Goal: Information Seeking & Learning: Find specific fact

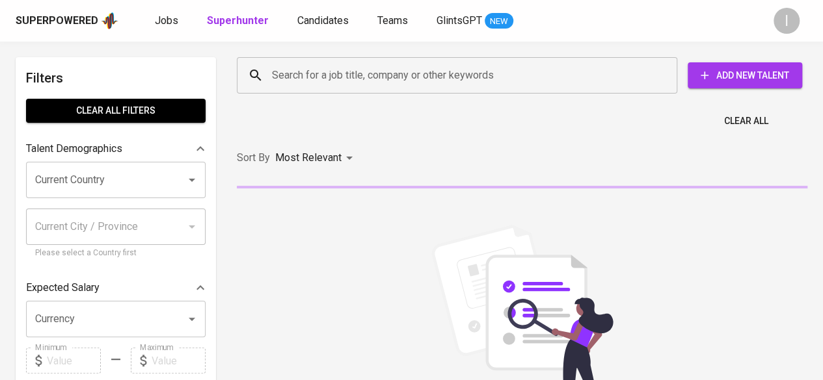
click at [365, 72] on input "Search for a job title, company or other keywords" at bounding box center [460, 75] width 383 height 25
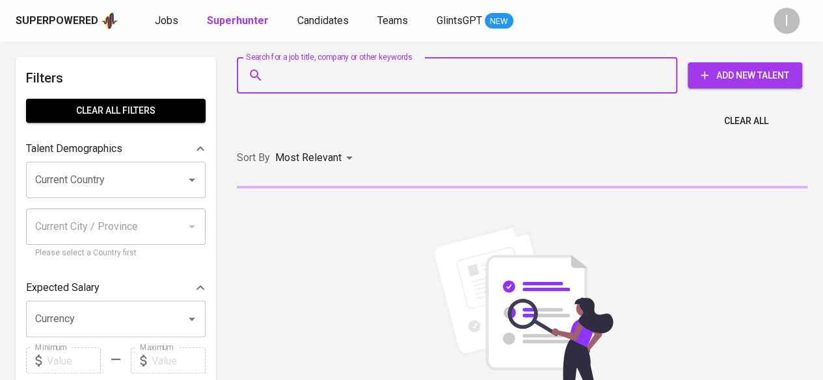
paste input "[EMAIL_ADDRESS][DOMAIN_NAME]"
type input "[EMAIL_ADDRESS][DOMAIN_NAME]"
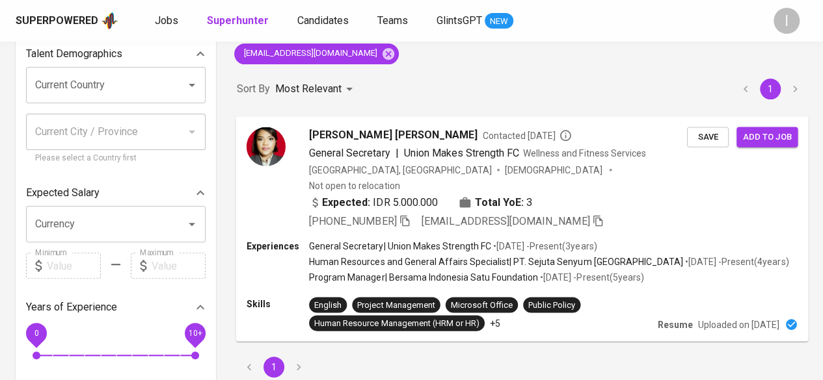
scroll to position [130, 0]
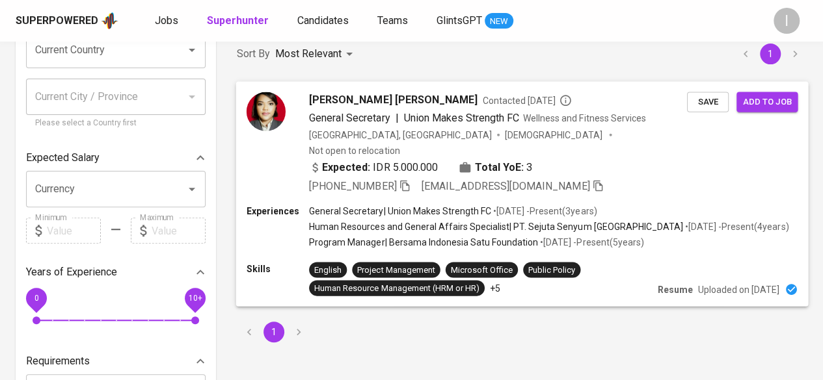
click at [406, 180] on icon "button" at bounding box center [404, 185] width 9 height 11
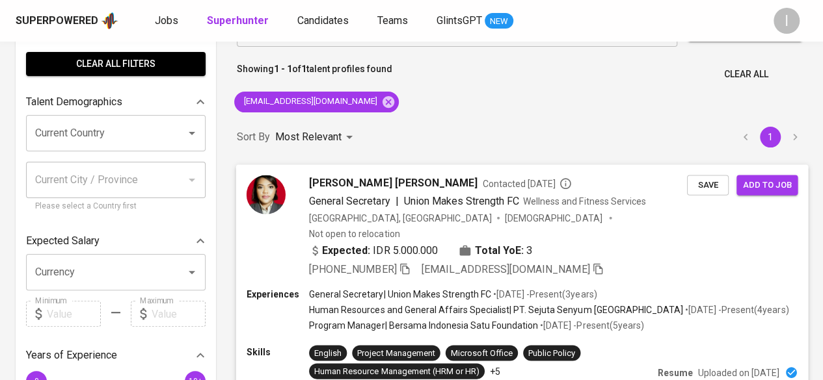
scroll to position [0, 0]
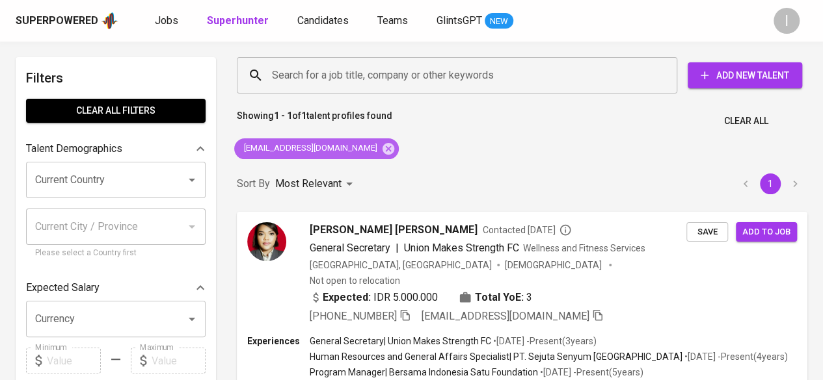
drag, startPoint x: 386, startPoint y: 150, endPoint x: 407, endPoint y: 103, distance: 50.7
click at [386, 150] on icon at bounding box center [388, 148] width 12 height 12
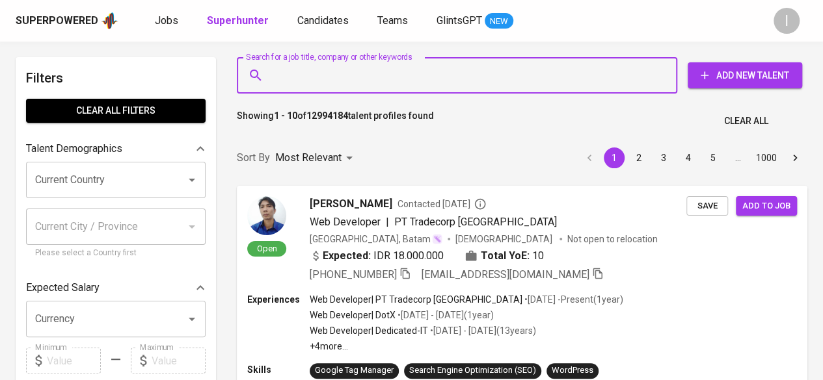
click at [418, 84] on input "Search for a job title, company or other keywords" at bounding box center [460, 75] width 383 height 25
paste input "nhasanah0993@gmail.com"
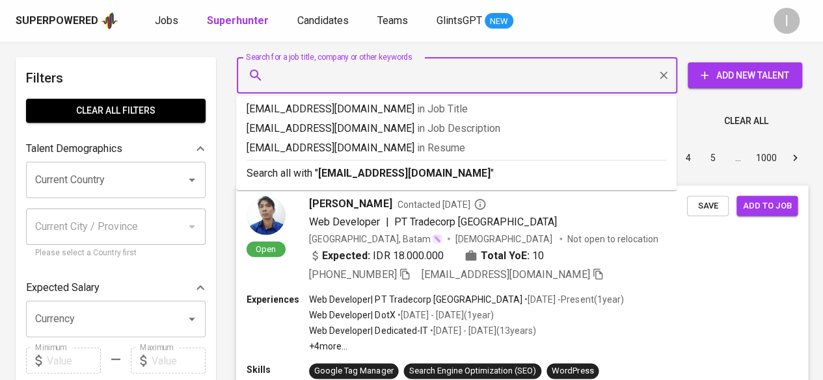
type input "nhasanah0993@gmail.com"
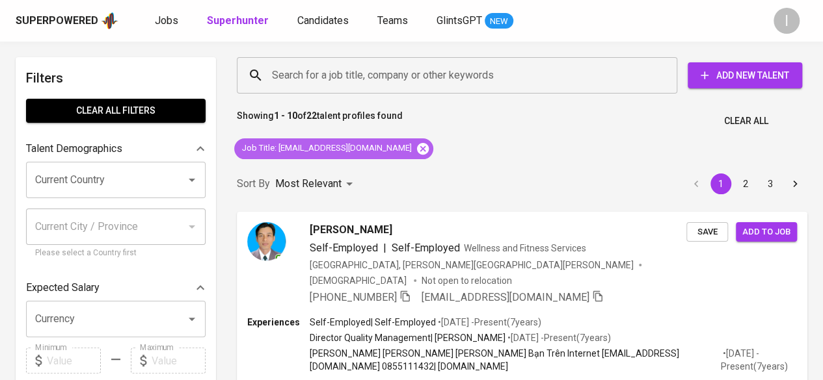
click at [417, 147] on icon at bounding box center [423, 148] width 12 height 12
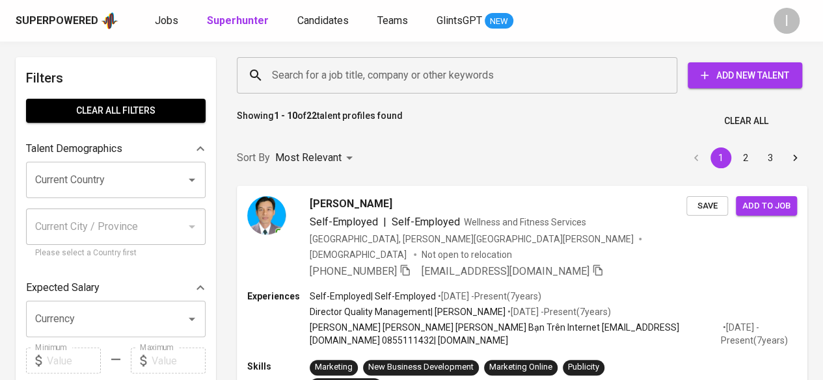
click at [385, 76] on input "Search for a job title, company or other keywords" at bounding box center [460, 75] width 383 height 25
click at [341, 79] on input "Search for a job title, company or other keywords" at bounding box center [460, 75] width 383 height 25
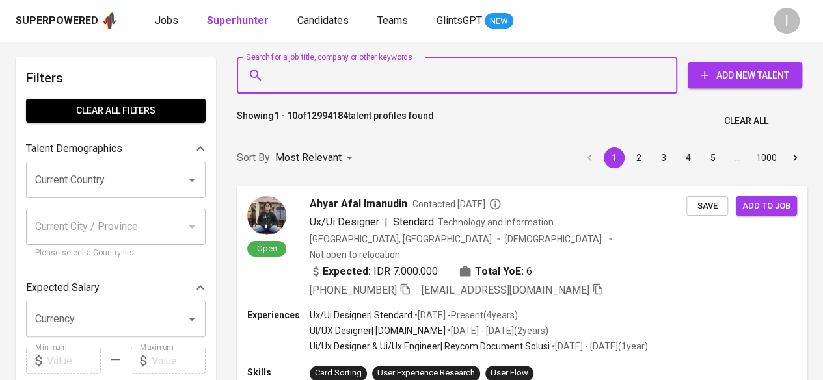
paste input "nhasanah0993@gmail.com"
type input "nhasanah0993@gmail.com"
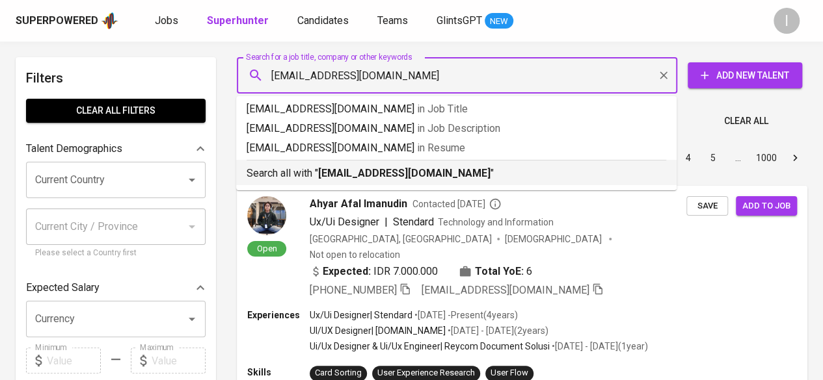
click at [447, 174] on b "nhasanah0993@gmail.com" at bounding box center [404, 173] width 172 height 12
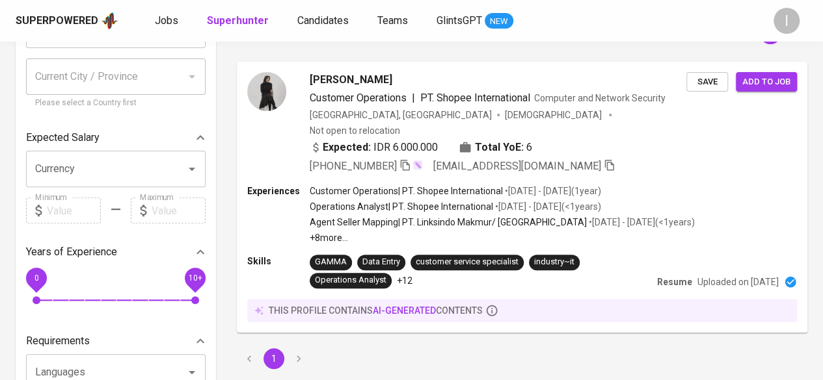
scroll to position [65, 0]
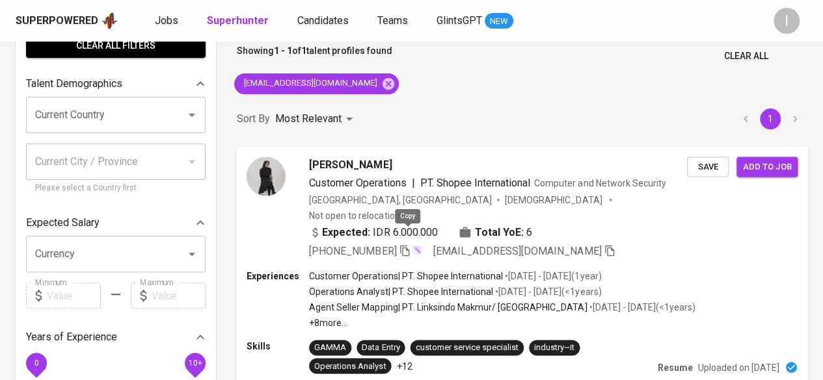
click at [410, 245] on icon "button" at bounding box center [405, 251] width 12 height 12
click at [405, 245] on icon "button" at bounding box center [405, 250] width 9 height 11
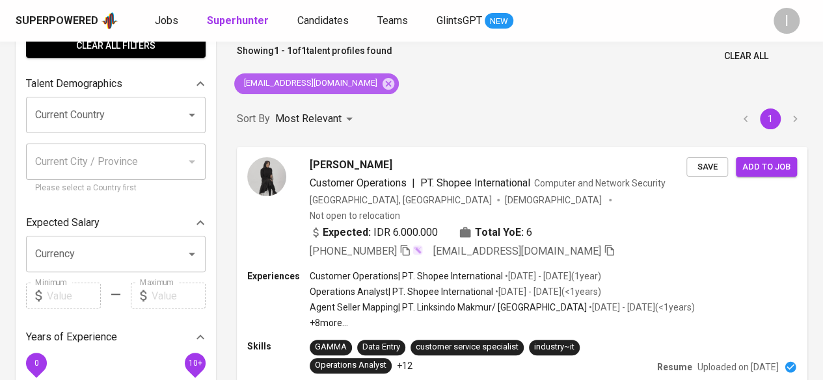
click at [382, 84] on icon at bounding box center [388, 83] width 12 height 12
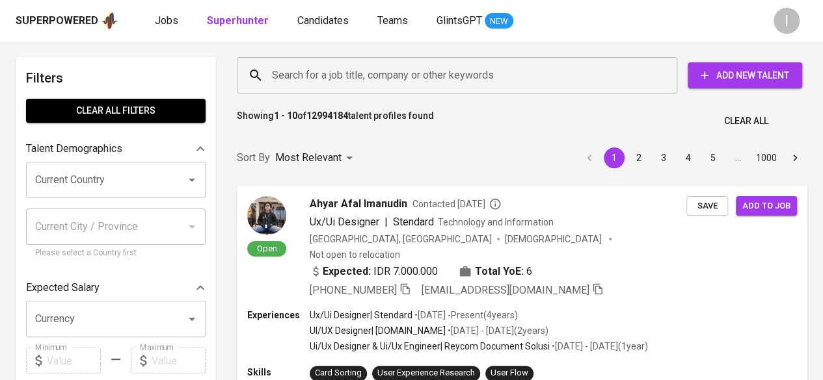
click at [382, 87] on input "Search for a job title, company or other keywords" at bounding box center [460, 75] width 383 height 25
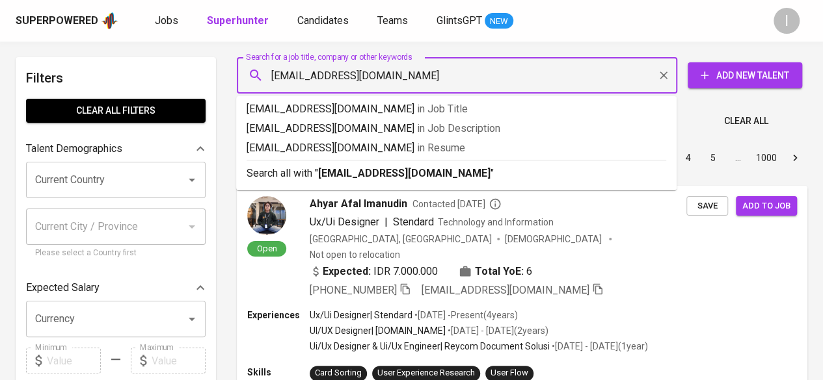
type input "aurelliaoktaa@gmiail.com"
click at [420, 172] on b "aurelliaoktaa@gmiail.com" at bounding box center [404, 173] width 172 height 12
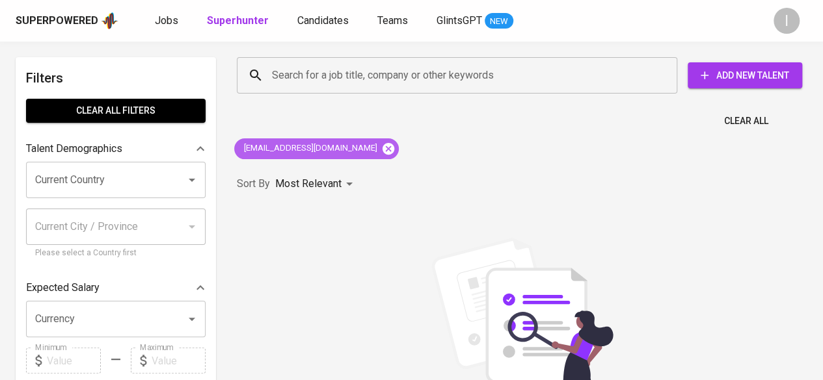
click at [382, 152] on icon at bounding box center [388, 148] width 12 height 12
click at [367, 72] on input "Search for a job title, company or other keywords" at bounding box center [460, 75] width 383 height 25
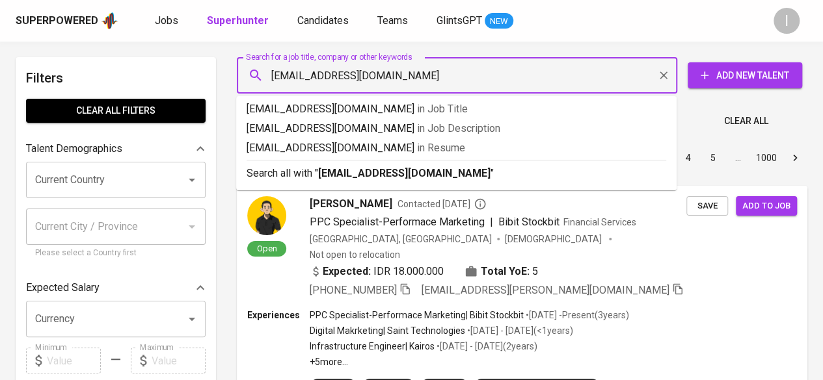
type input "aureliaoktaa@gmail.com"
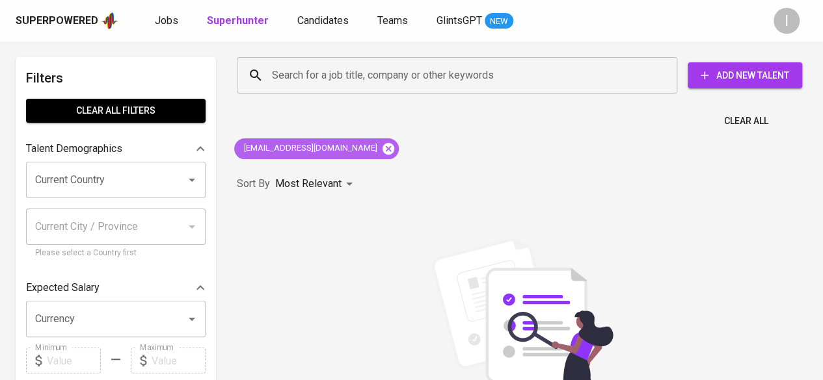
click at [382, 154] on icon at bounding box center [388, 148] width 12 height 12
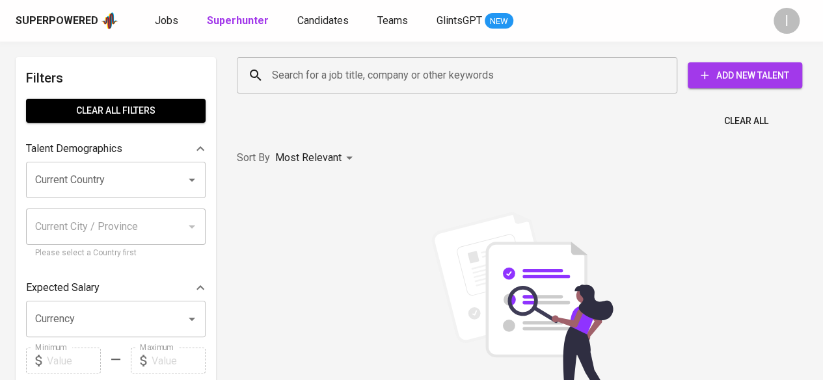
click at [365, 70] on input "Search for a job title, company or other keywords" at bounding box center [460, 75] width 383 height 25
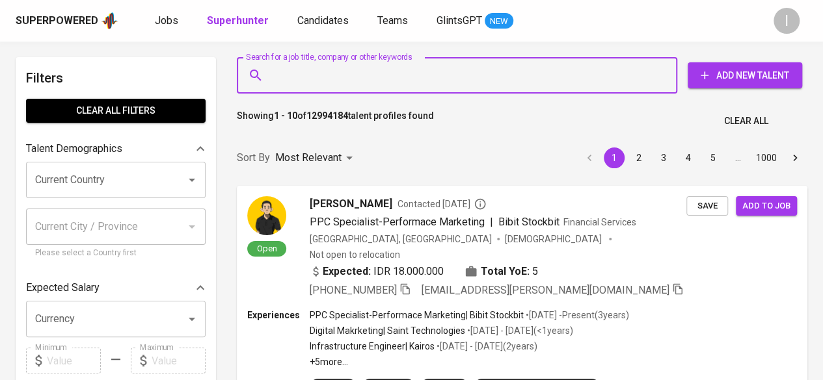
click at [365, 70] on input "Search for a job title, company or other keywords" at bounding box center [460, 75] width 383 height 25
paste input "Aurellia Okta Sukma Arianto"
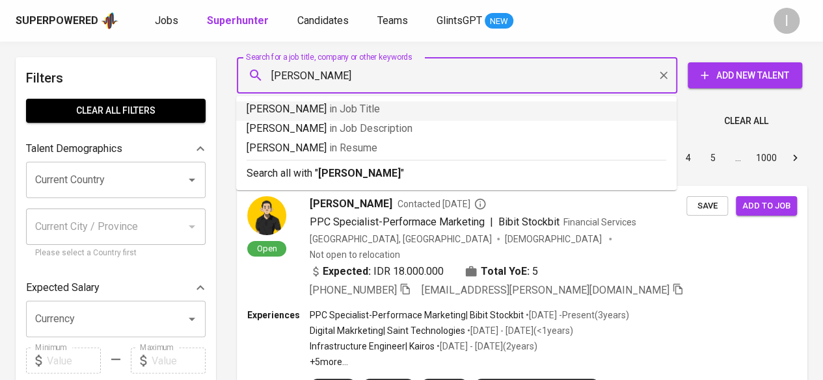
click at [272, 79] on input "Aurellia Okta Sukma Arianto" at bounding box center [460, 75] width 383 height 25
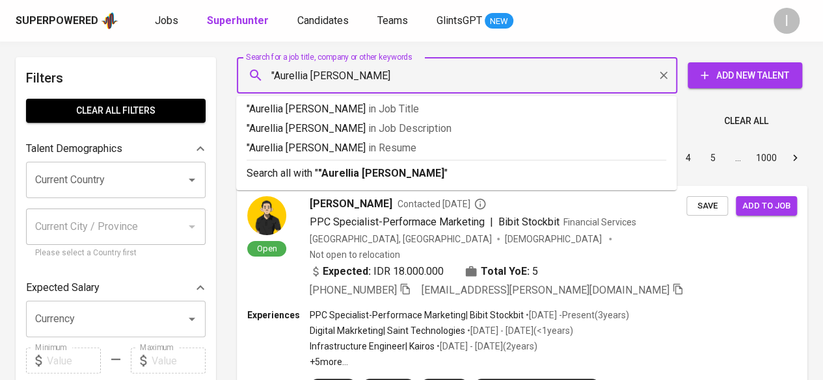
click at [416, 67] on input ""Aurellia Okta Sukma Arianto" at bounding box center [460, 75] width 383 height 25
type input ""Aurellia Okta Sukma Arianto""
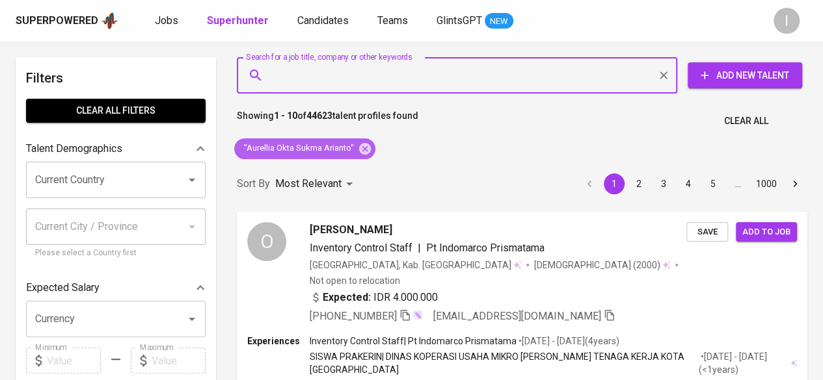
drag, startPoint x: 360, startPoint y: 148, endPoint x: 386, endPoint y: 83, distance: 70.3
click at [360, 149] on icon at bounding box center [365, 148] width 12 height 12
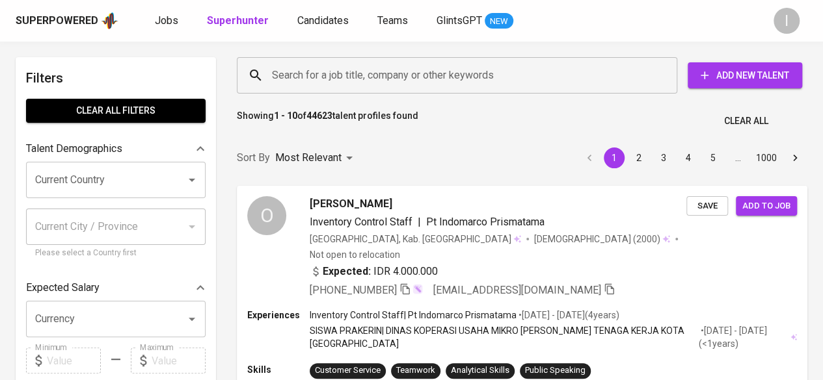
click at [386, 83] on input "Search for a job title, company or other keywords" at bounding box center [460, 75] width 383 height 25
click at [392, 76] on input "Search for a job title, company or other keywords" at bounding box center [460, 75] width 383 height 25
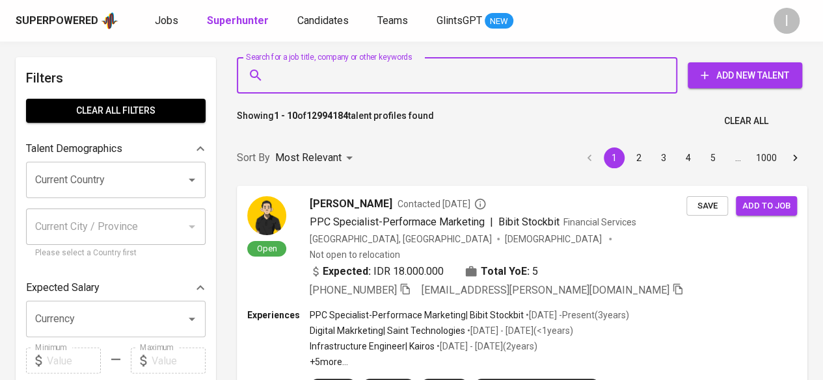
paste input "anandanabillas@gmail.com"
type input "anandanabillas@gmail.com"
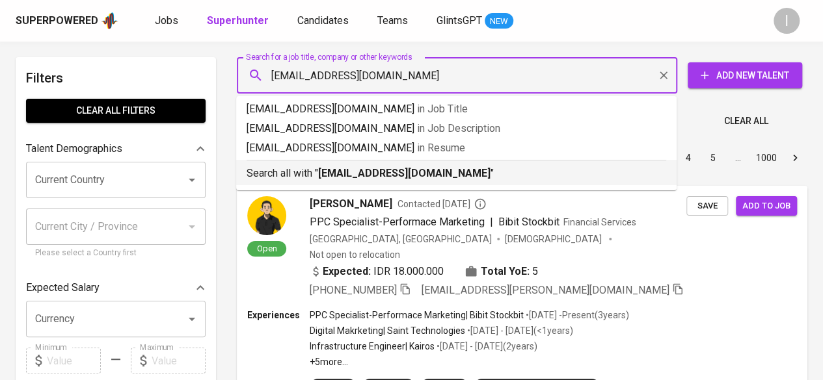
click at [433, 165] on div "Search all with " anandanabillas@gmail.com "" at bounding box center [455, 170] width 419 height 21
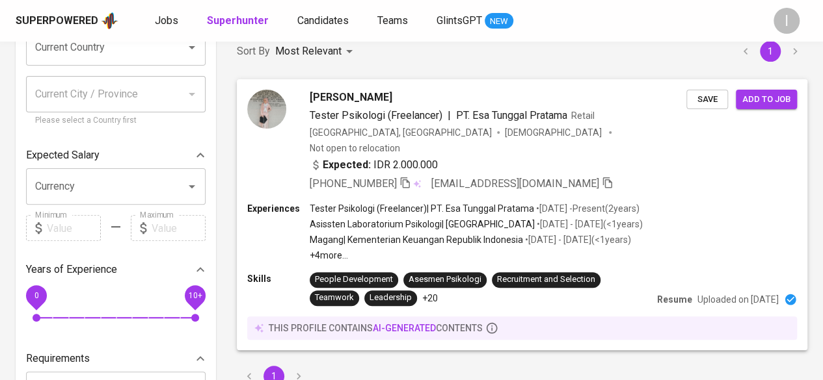
scroll to position [65, 0]
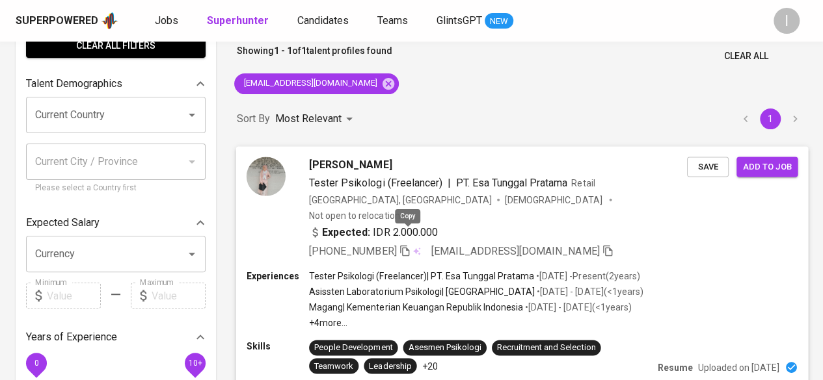
click at [410, 245] on icon "button" at bounding box center [405, 251] width 12 height 12
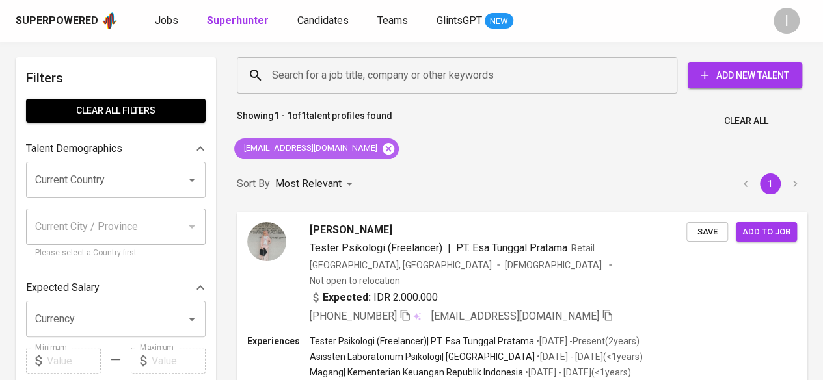
click at [382, 150] on icon at bounding box center [388, 148] width 12 height 12
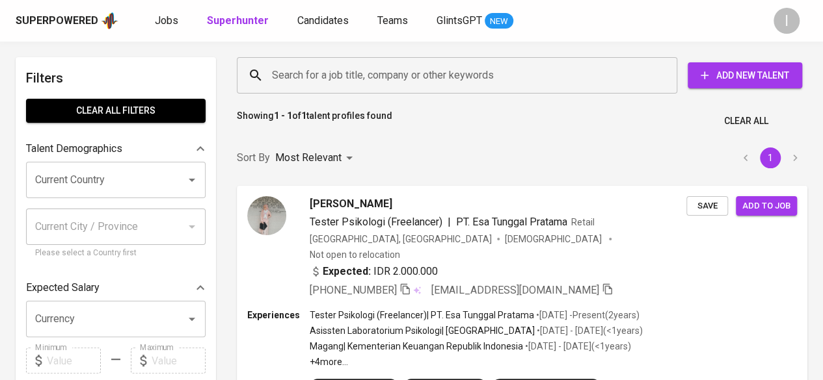
click at [410, 87] on input "Search for a job title, company or other keywords" at bounding box center [460, 75] width 383 height 25
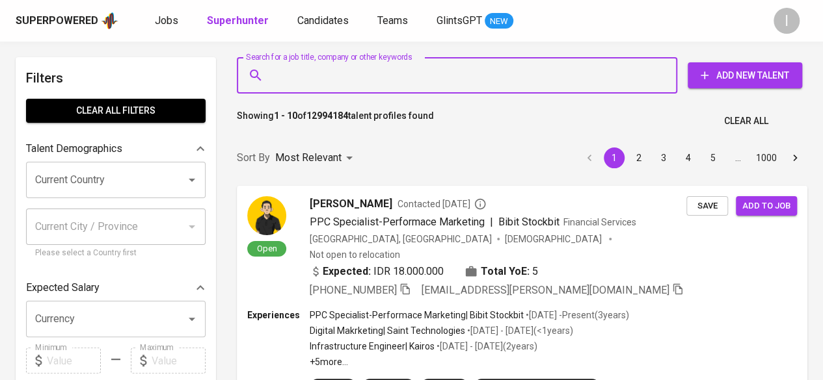
paste input "aqmarina.linkedin27@gmail.com"
type input "aqmarina.linkedin27@gmail.com"
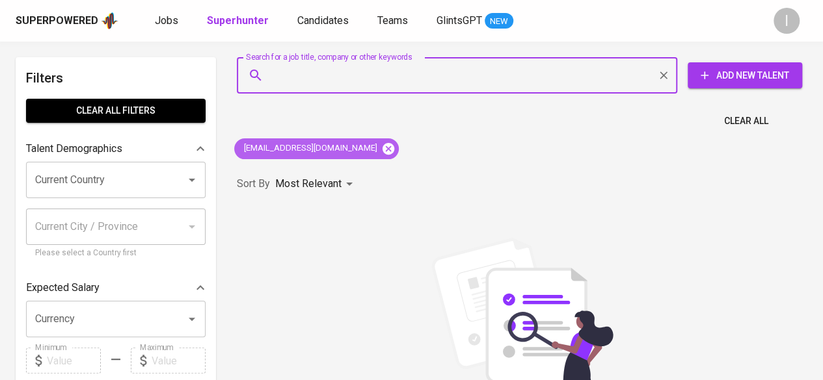
click at [381, 146] on icon at bounding box center [388, 149] width 14 height 14
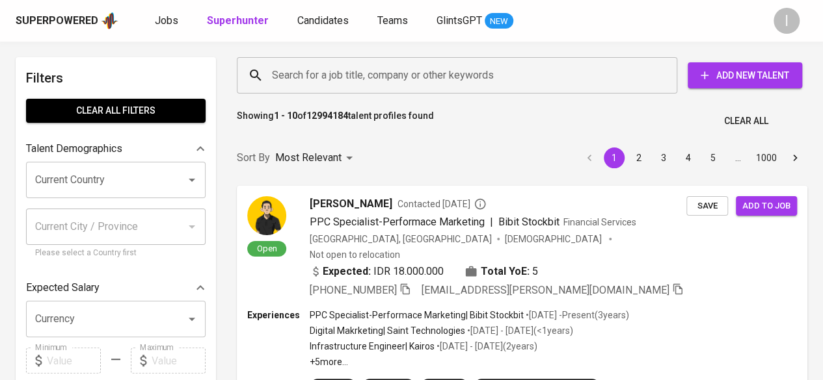
click at [409, 78] on input "Search for a job title, company or other keywords" at bounding box center [460, 75] width 383 height 25
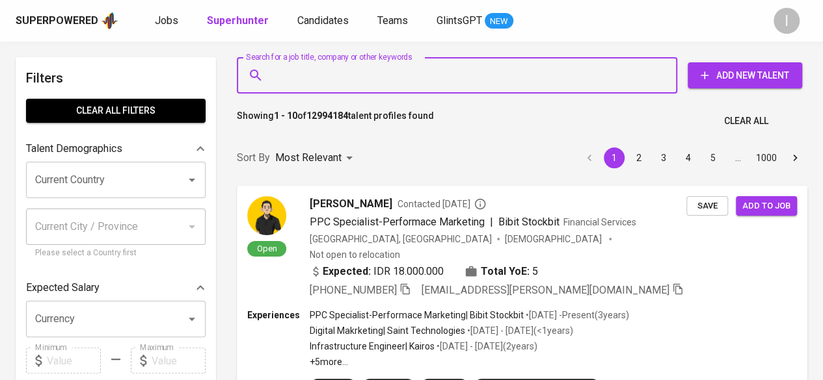
paste input "Aqmarina Nur Afra"
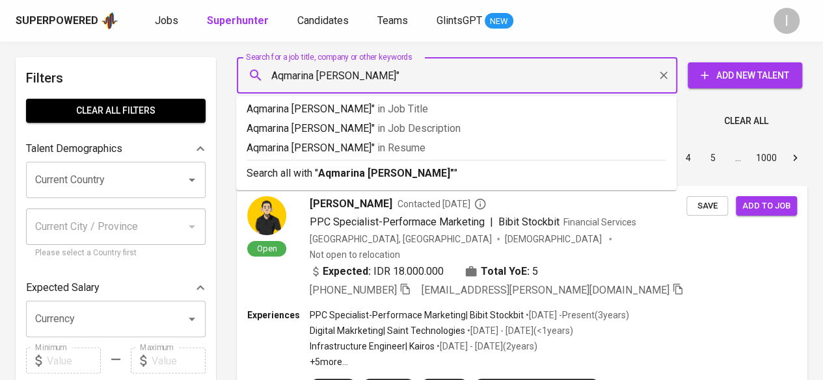
click at [272, 74] on input "Aqmarina Nur Afra"" at bounding box center [460, 75] width 383 height 25
type input ""Aqmarina [PERSON_NAME]""
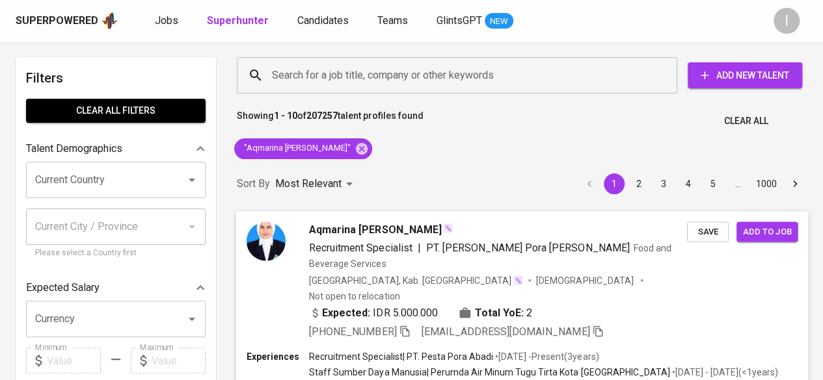
click at [399, 324] on span "[PHONE_NUMBER]" at bounding box center [359, 332] width 101 height 16
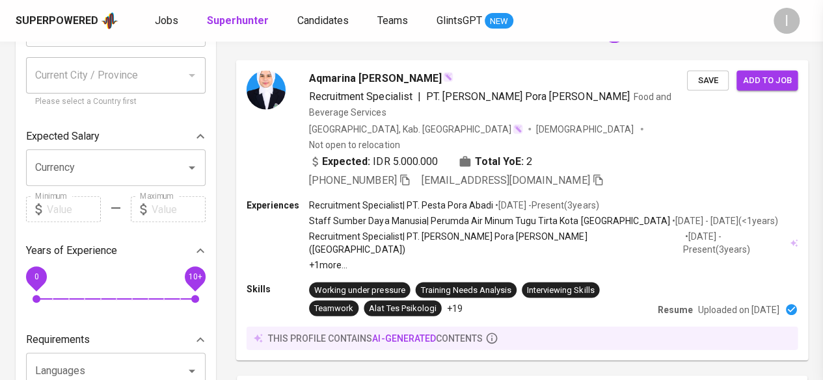
click at [410, 174] on icon "button" at bounding box center [405, 180] width 12 height 12
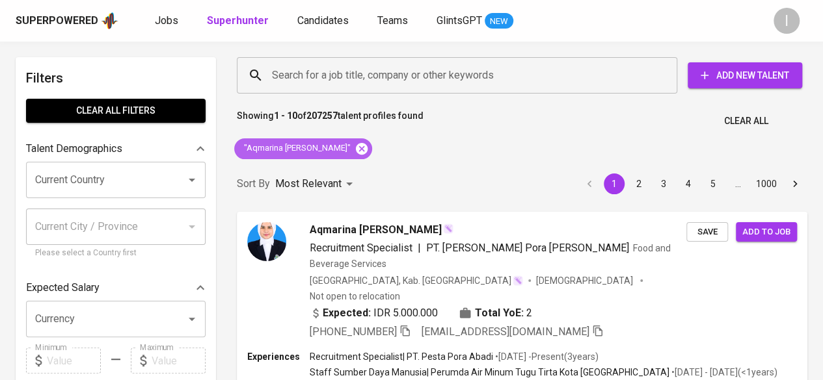
click at [356, 153] on icon at bounding box center [362, 148] width 12 height 12
click at [375, 73] on input "Search for a job title, company or other keywords" at bounding box center [460, 75] width 383 height 25
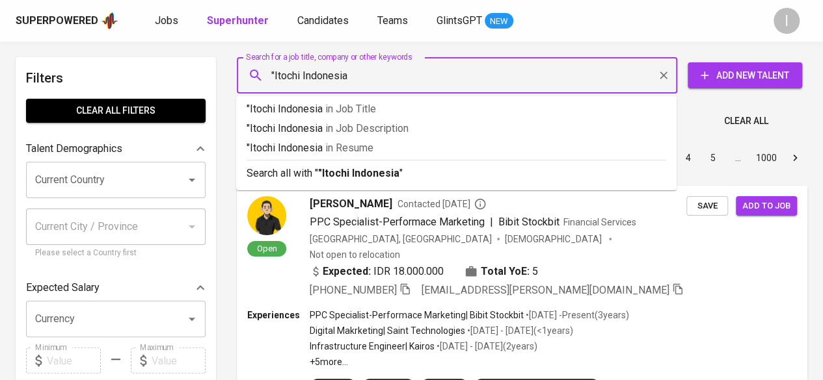
type input ""Itochi Indonesia""
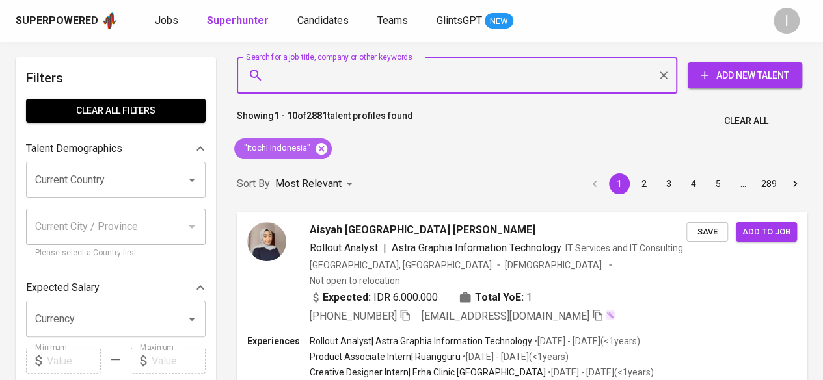
click at [317, 148] on icon at bounding box center [321, 148] width 12 height 12
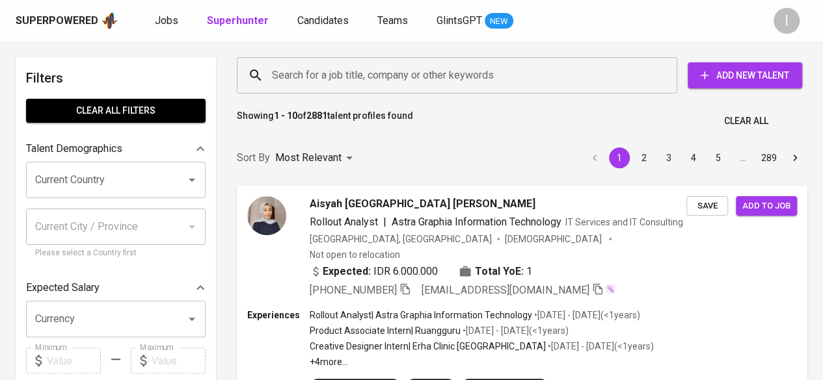
click at [355, 74] on input "Search for a job title, company or other keywords" at bounding box center [460, 75] width 383 height 25
click at [380, 81] on input "Search for a job title, company or other keywords" at bounding box center [460, 75] width 383 height 25
click at [351, 75] on input "Search for a job title, company or other keywords" at bounding box center [460, 75] width 383 height 25
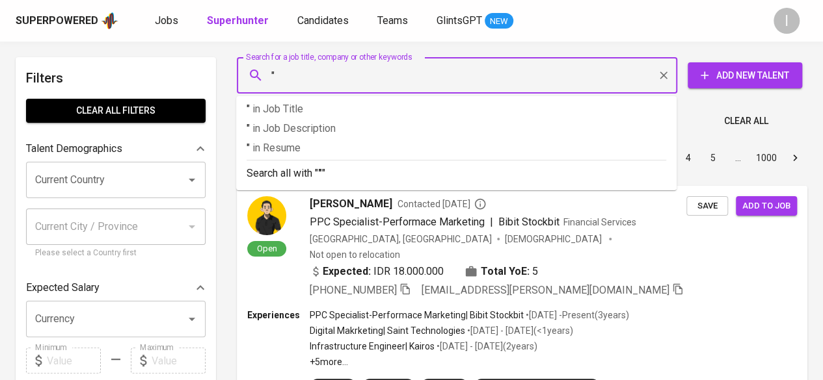
paste input "ASTI JANUARSIH"
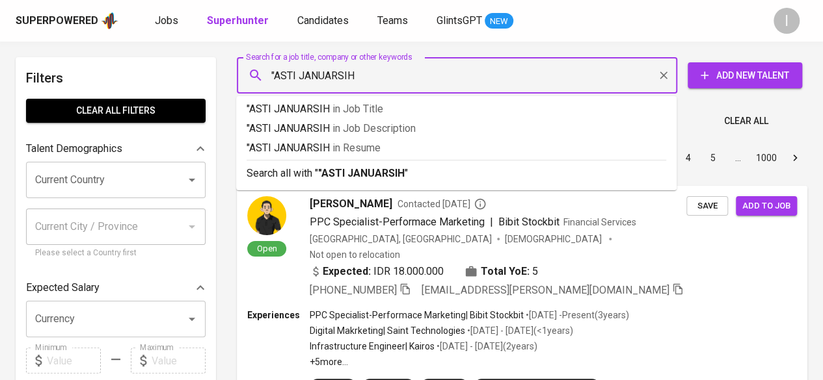
type input ""ASTI JANUARSIH""
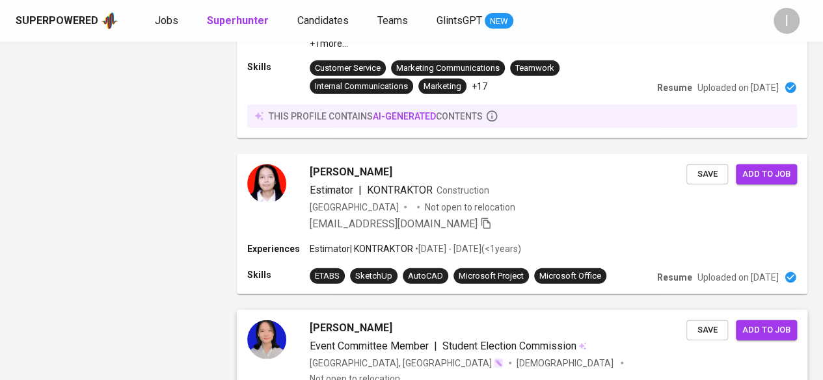
scroll to position [1561, 0]
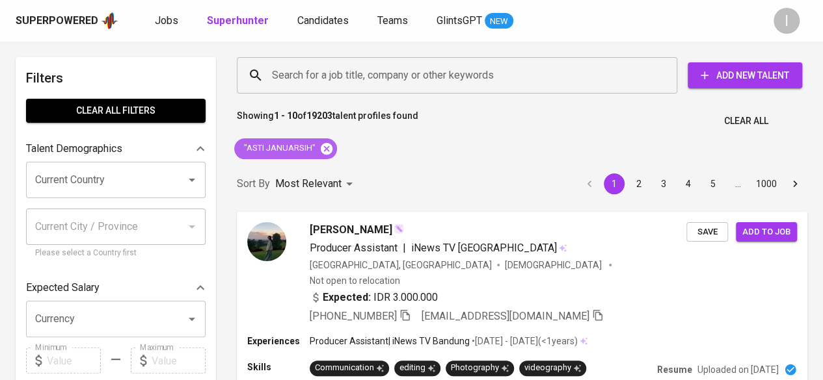
click at [322, 148] on icon at bounding box center [327, 148] width 12 height 12
click at [399, 73] on input "Search for a job title, company or other keywords" at bounding box center [460, 75] width 383 height 25
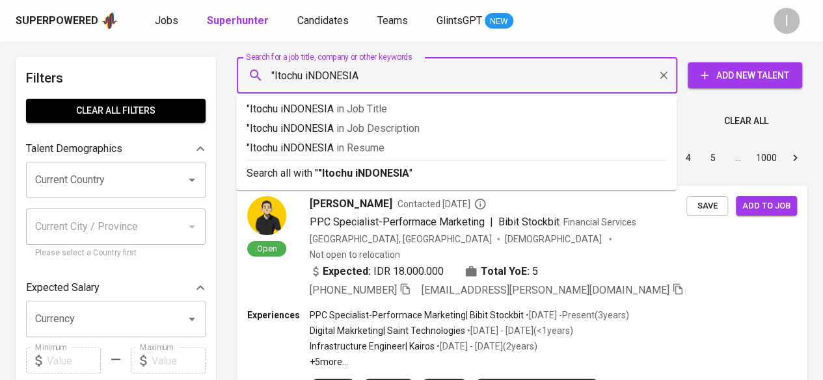
type input ""Itochu iNDONESIA""
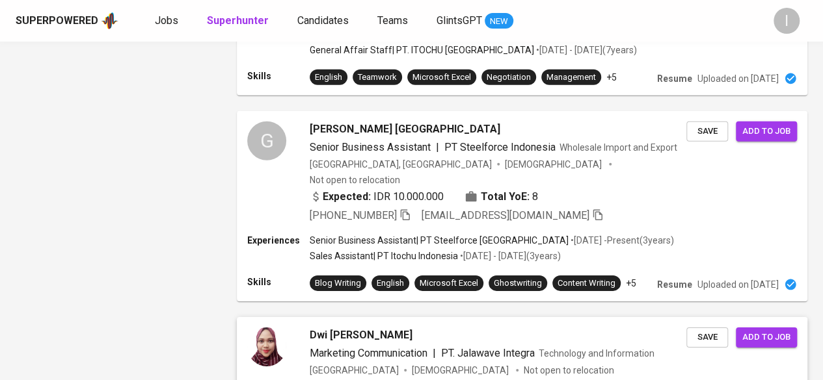
scroll to position [1985, 0]
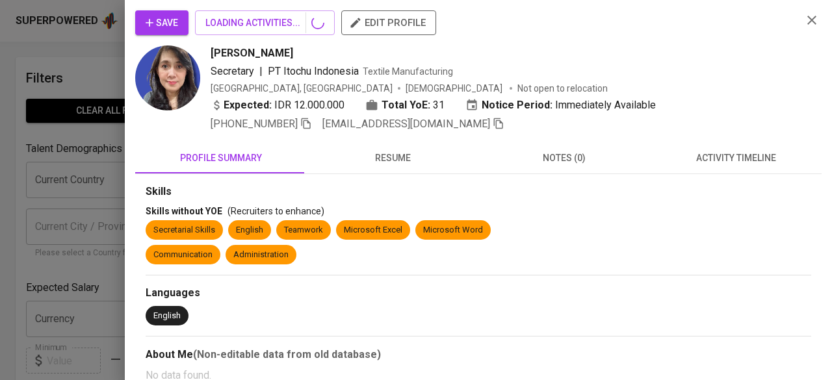
click at [808, 19] on icon "button" at bounding box center [813, 20] width 16 height 16
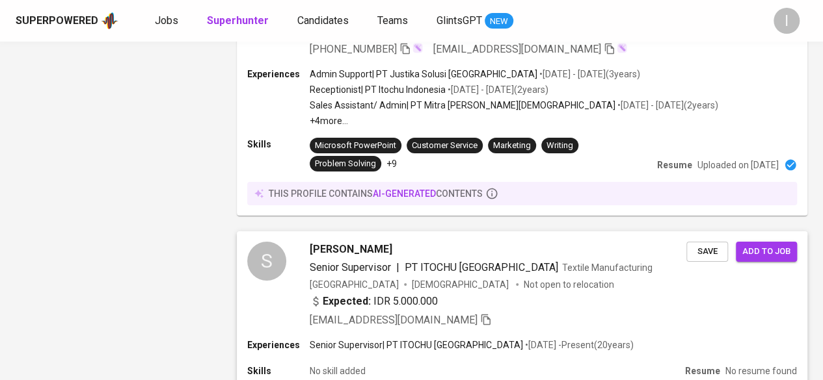
scroll to position [2192, 0]
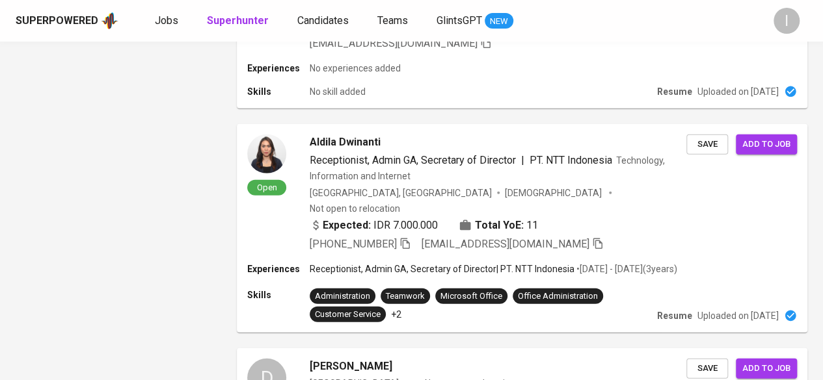
scroll to position [1787, 0]
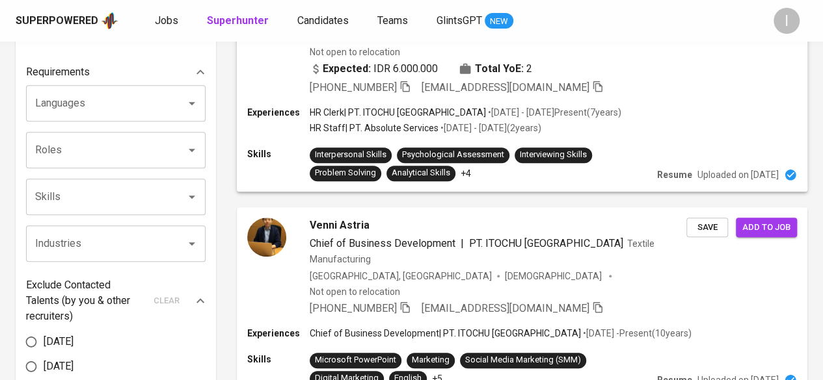
scroll to position [520, 0]
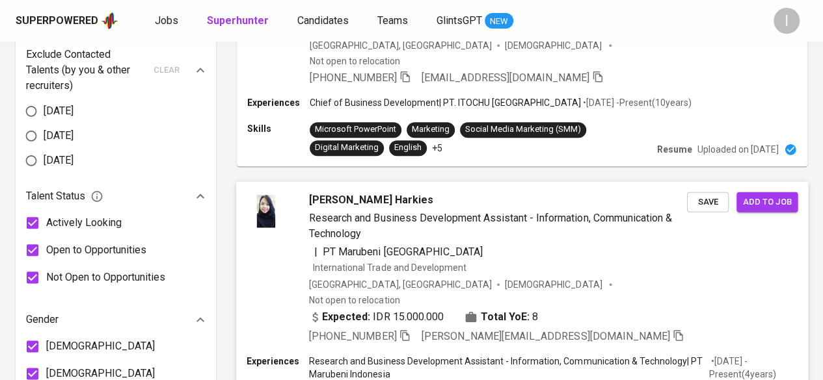
scroll to position [715, 0]
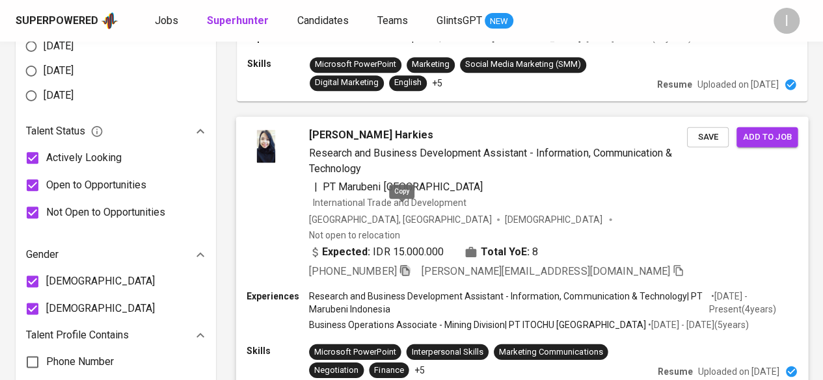
click at [403, 265] on icon "button" at bounding box center [405, 271] width 12 height 12
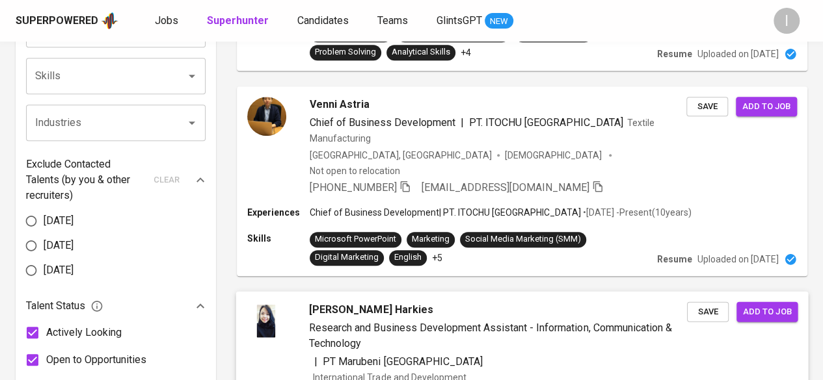
scroll to position [520, 0]
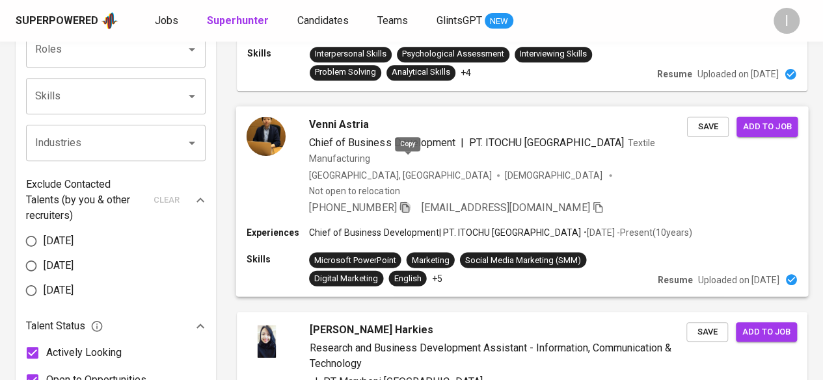
click at [405, 201] on icon "button" at bounding box center [405, 207] width 12 height 12
click at [410, 201] on icon "button" at bounding box center [405, 207] width 12 height 12
